Goal: Navigation & Orientation: Find specific page/section

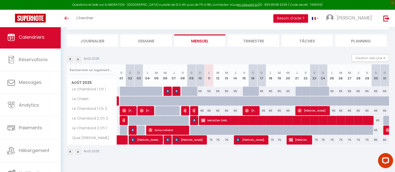
click at [72, 58] on img at bounding box center [71, 60] width 6 height 6
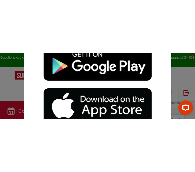
scroll to position [39, 0]
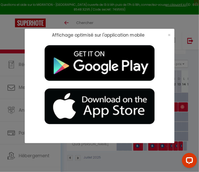
click at [167, 36] on div "×" at bounding box center [168, 35] width 13 height 5
click at [168, 35] on span "×" at bounding box center [169, 35] width 3 height 6
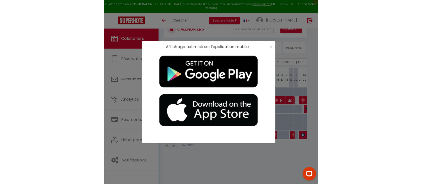
scroll to position [20, 0]
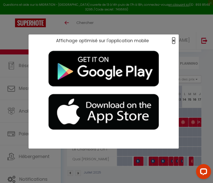
drag, startPoint x: 173, startPoint y: 41, endPoint x: 176, endPoint y: 37, distance: 4.8
click at [173, 41] on span "×" at bounding box center [173, 41] width 3 height 6
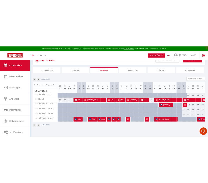
scroll to position [24, 0]
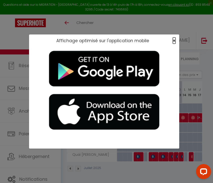
click at [174, 39] on span "×" at bounding box center [174, 41] width 3 height 6
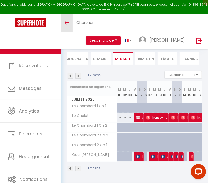
click at [68, 23] on span at bounding box center [67, 23] width 4 height 1
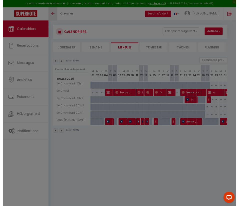
scroll to position [12, 0]
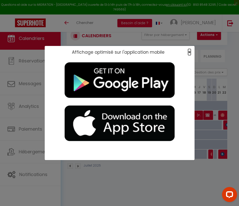
click at [190, 53] on span "×" at bounding box center [189, 52] width 3 height 6
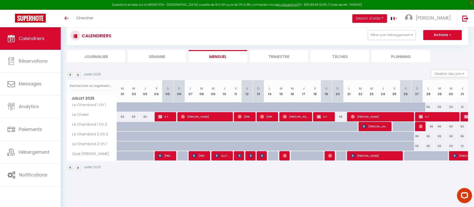
click at [78, 76] on img at bounding box center [78, 75] width 6 height 6
